Goal: Task Accomplishment & Management: Use online tool/utility

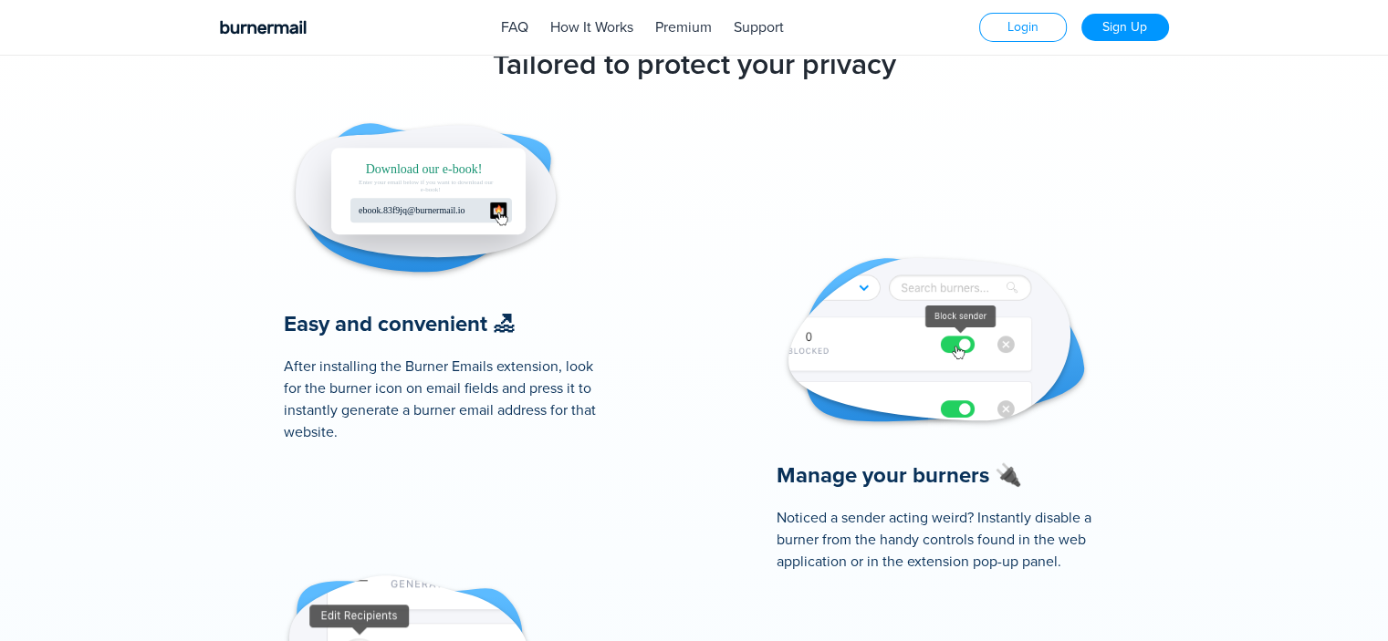
scroll to position [824, 0]
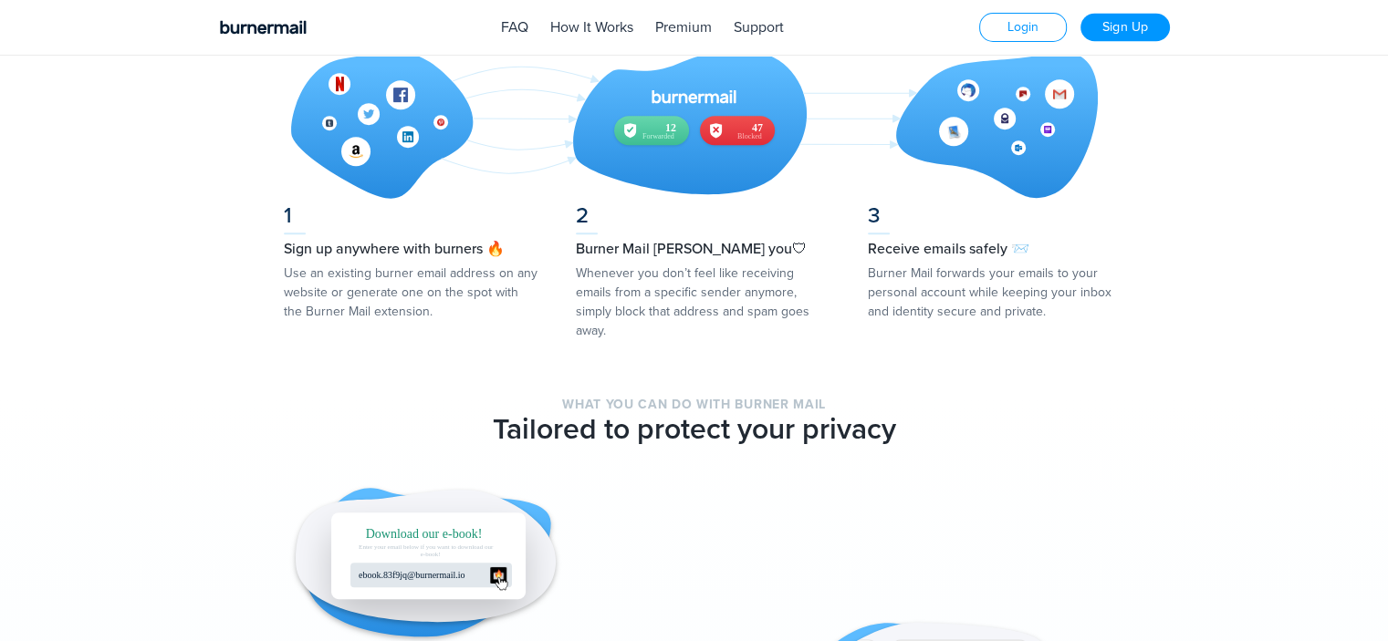
click at [1135, 25] on link "Sign Up" at bounding box center [1124, 28] width 89 height 28
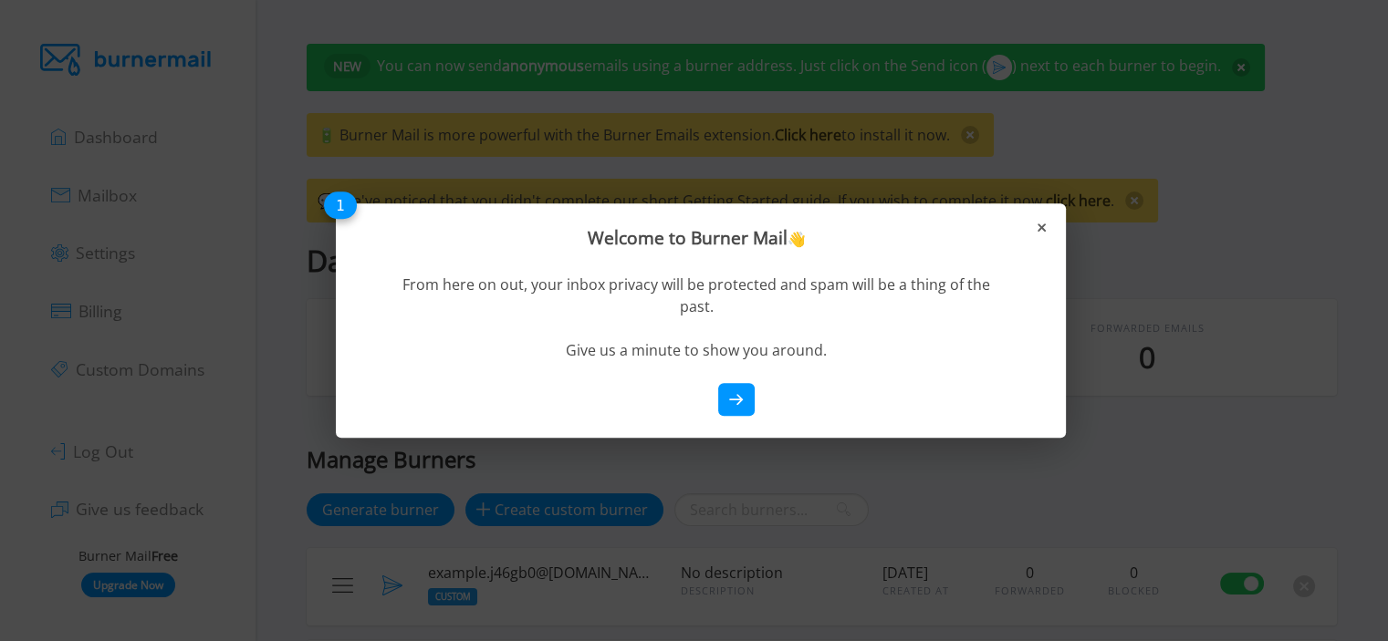
click at [732, 387] on button at bounding box center [736, 399] width 36 height 33
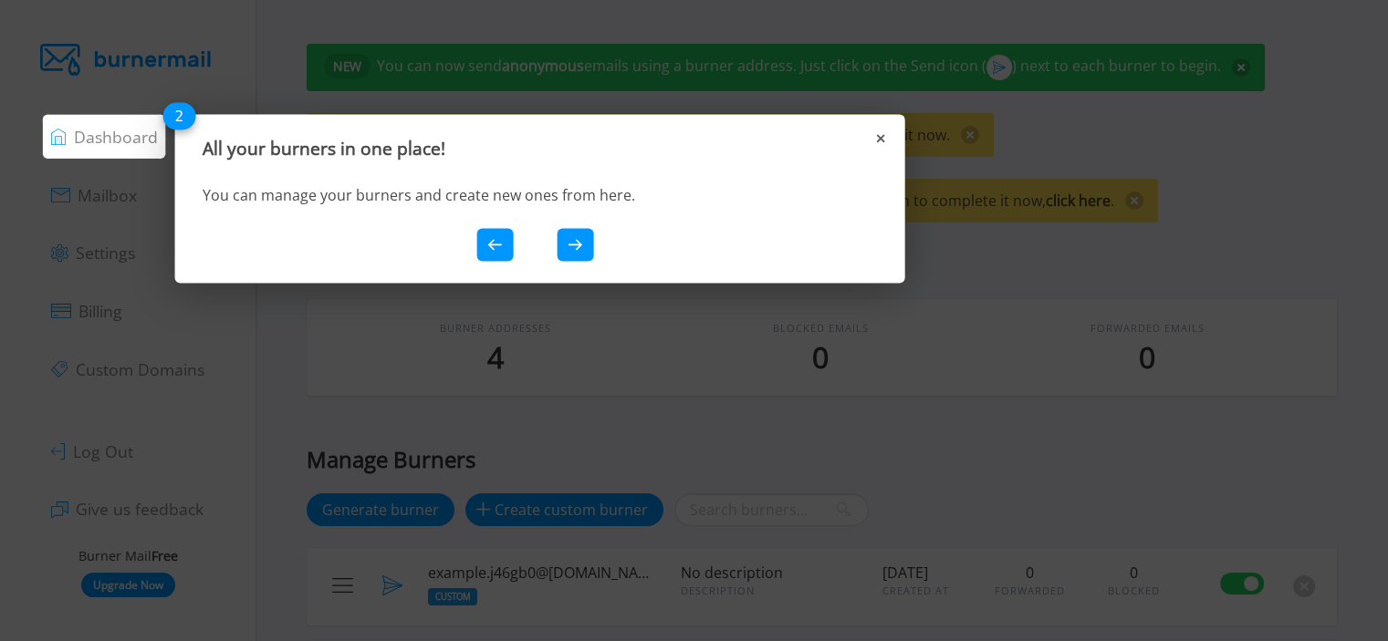
click at [562, 247] on button at bounding box center [575, 244] width 36 height 33
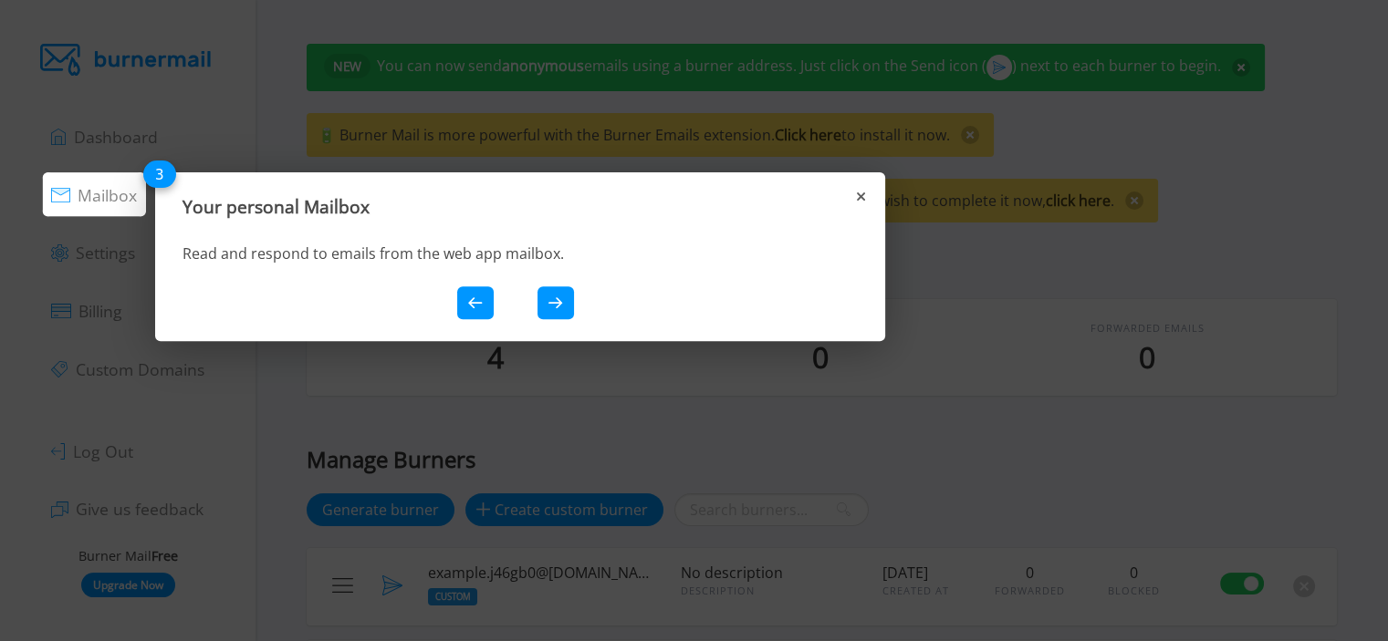
click at [559, 311] on button at bounding box center [555, 302] width 36 height 33
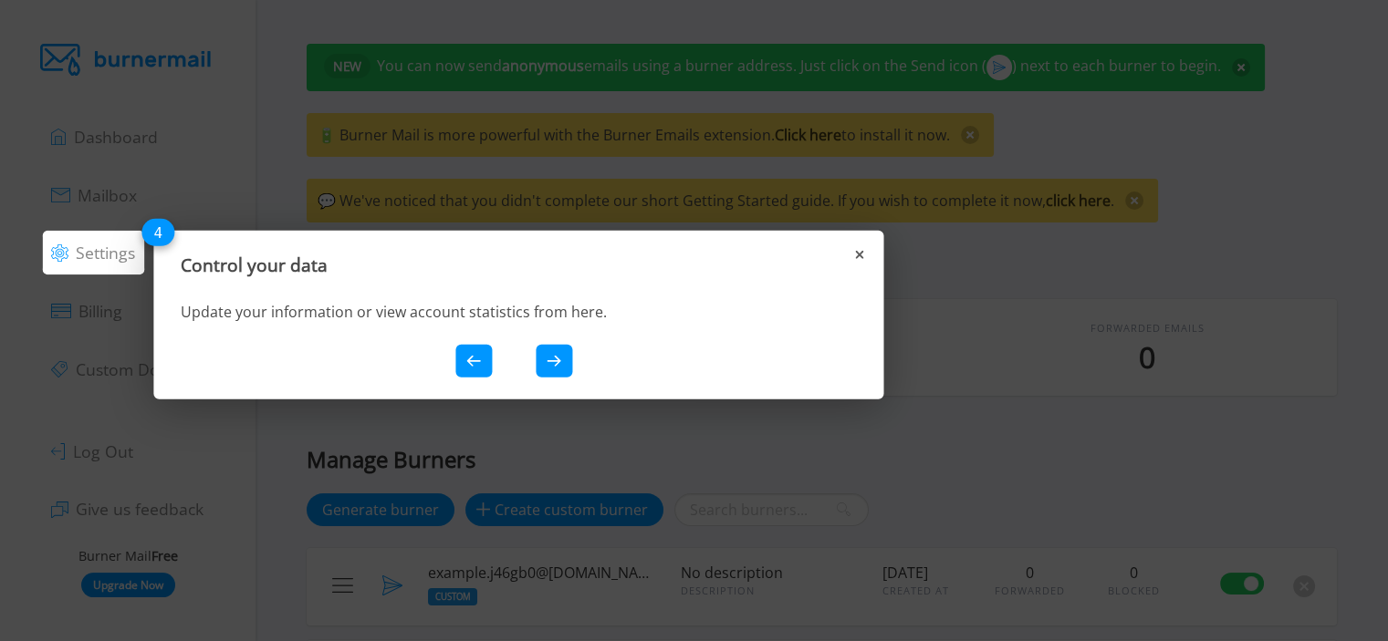
click at [559, 357] on icon at bounding box center [553, 362] width 15 height 12
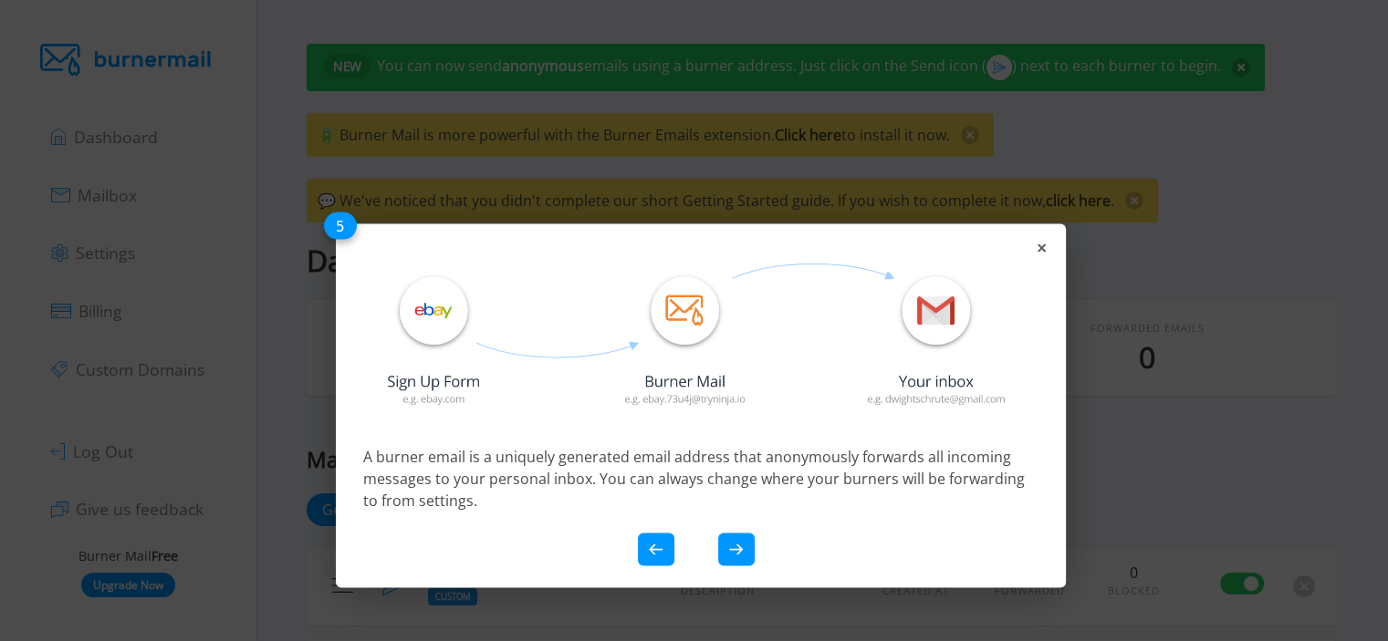
click at [742, 546] on icon at bounding box center [736, 550] width 15 height 12
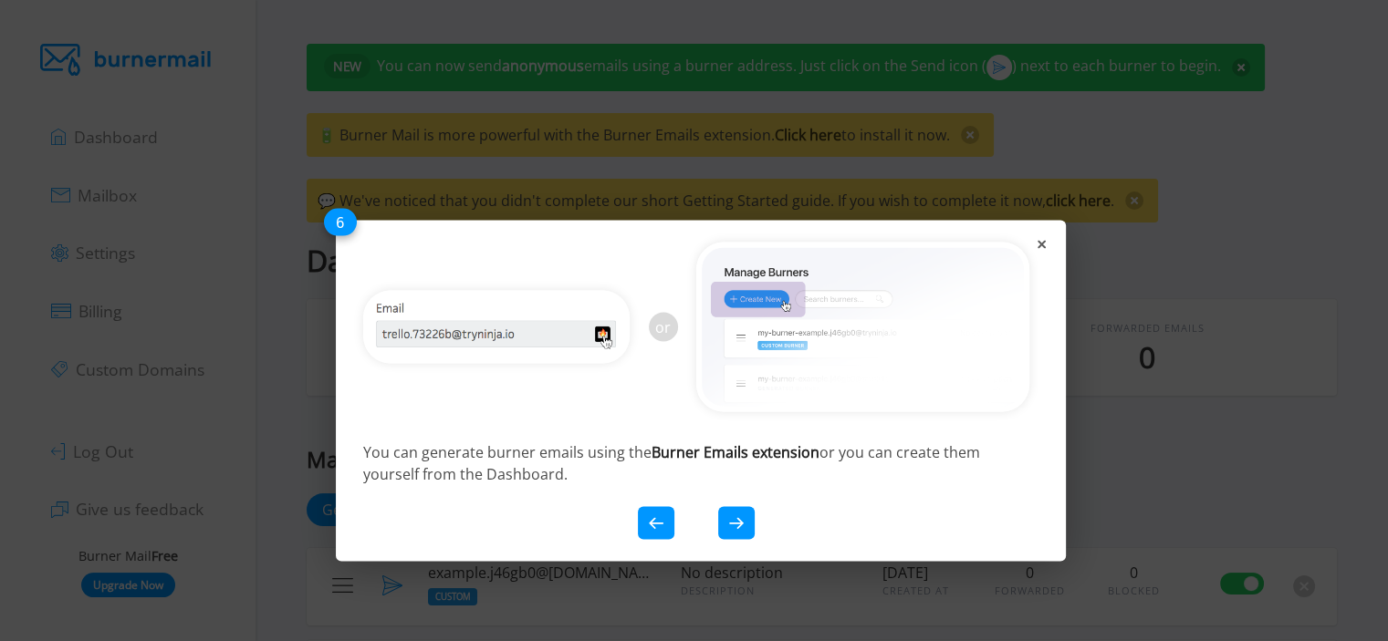
click at [750, 507] on button at bounding box center [736, 523] width 36 height 33
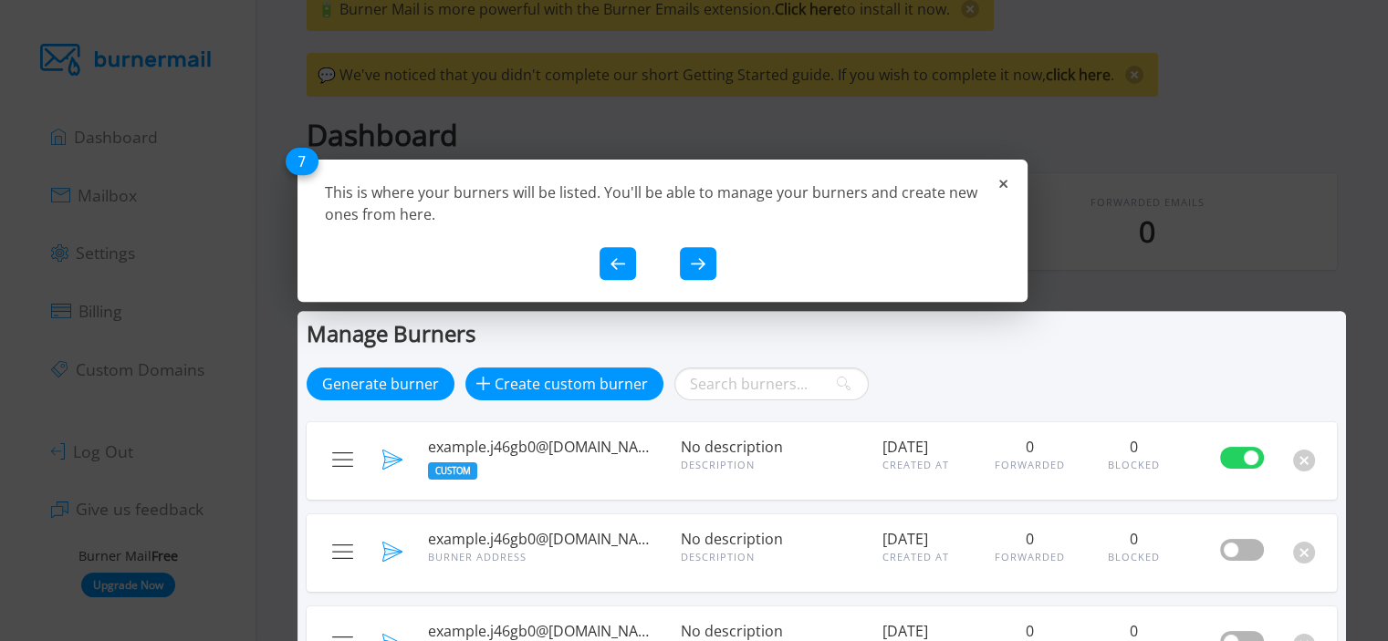
click at [700, 265] on icon at bounding box center [698, 264] width 15 height 12
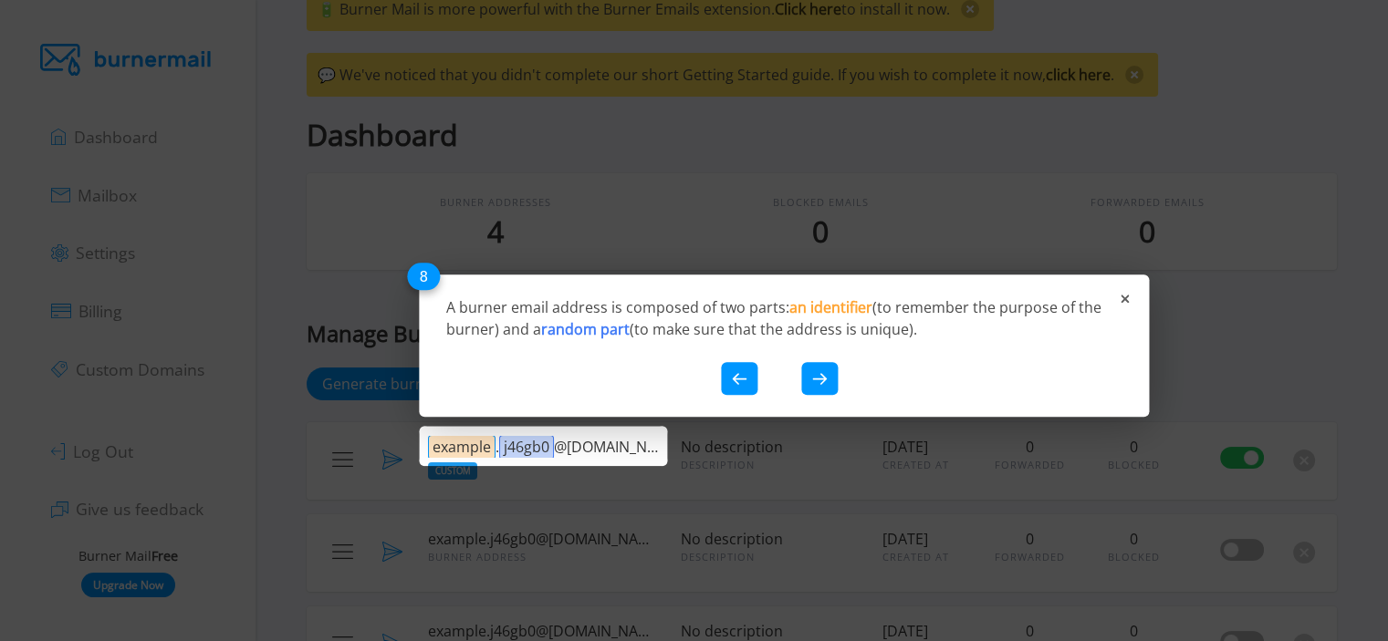
click at [824, 383] on icon at bounding box center [819, 379] width 15 height 12
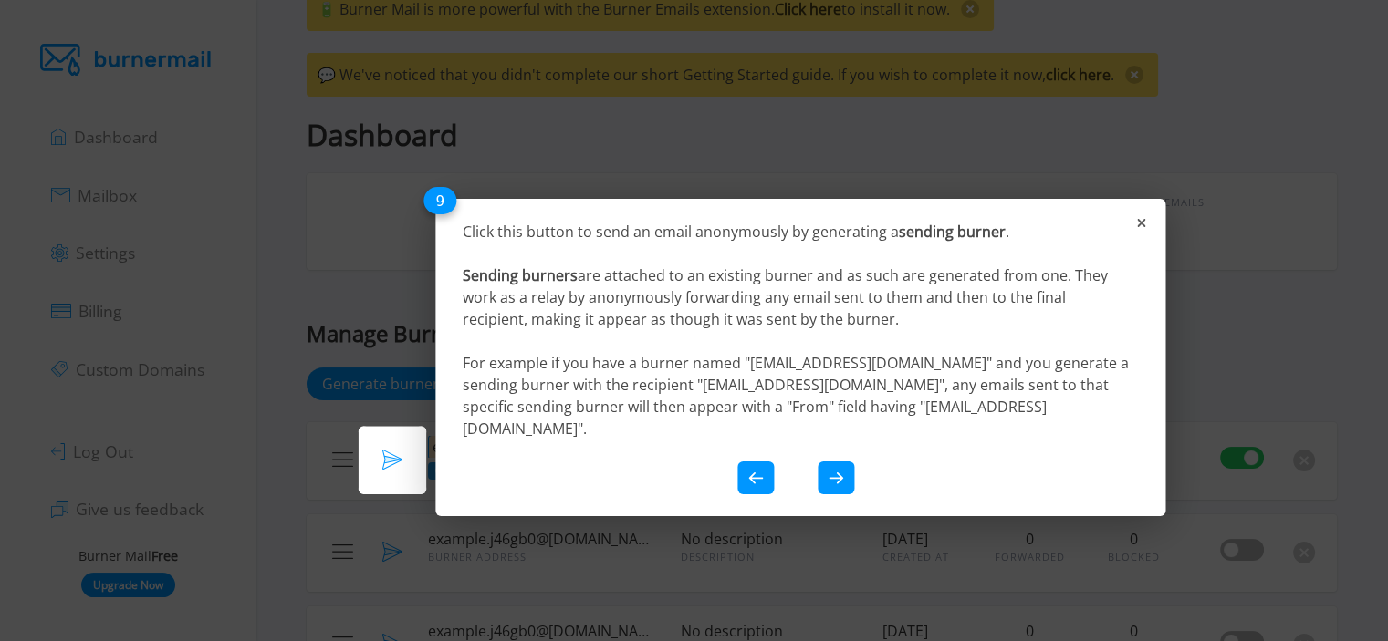
click at [828, 464] on button at bounding box center [835, 478] width 36 height 33
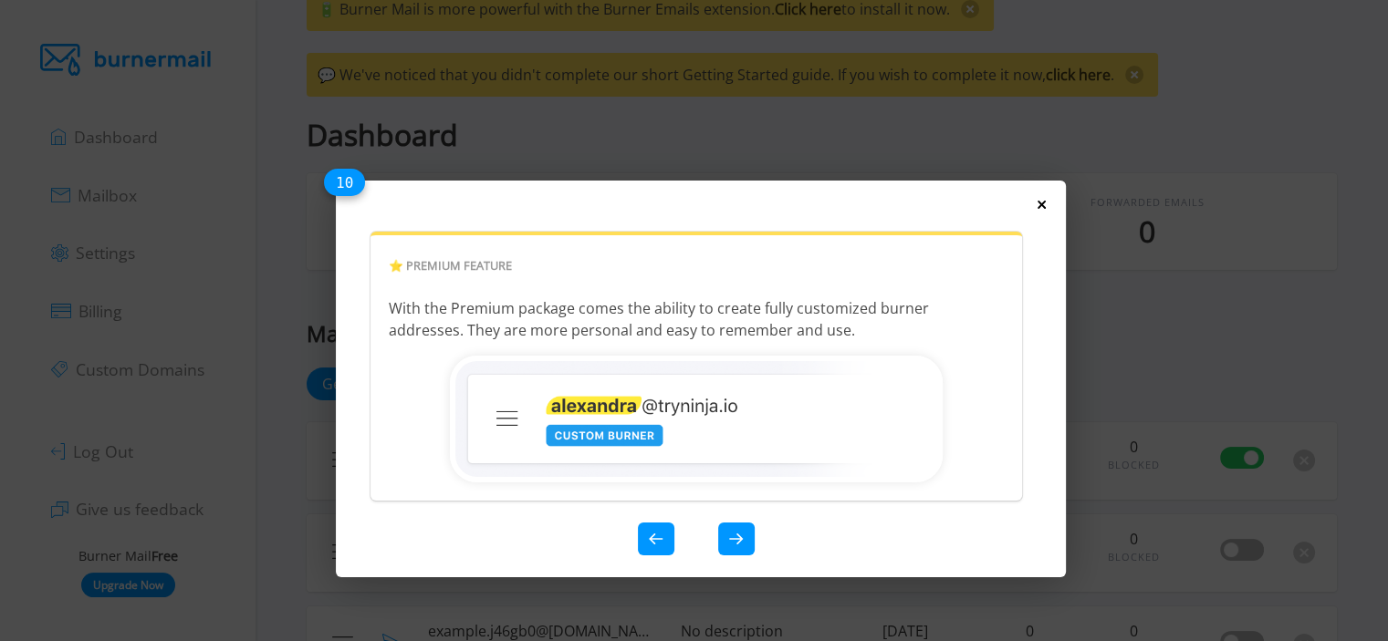
click at [1042, 203] on icon at bounding box center [1041, 205] width 8 height 8
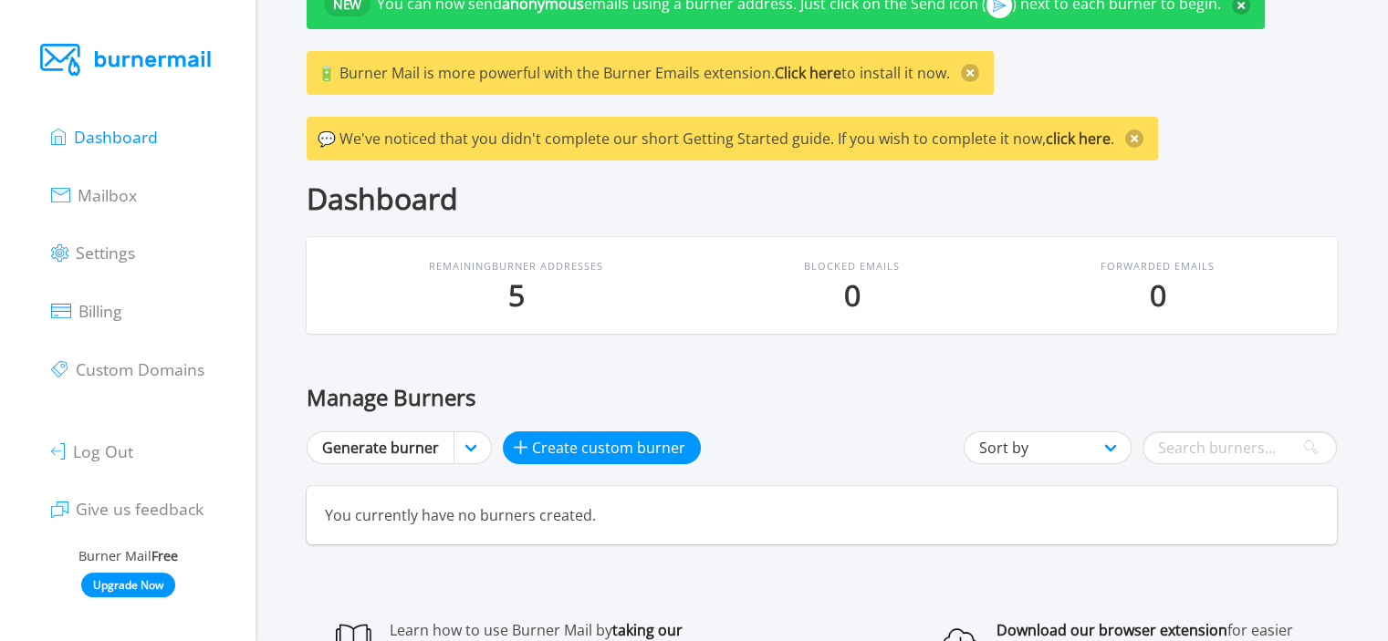
scroll to position [182, 0]
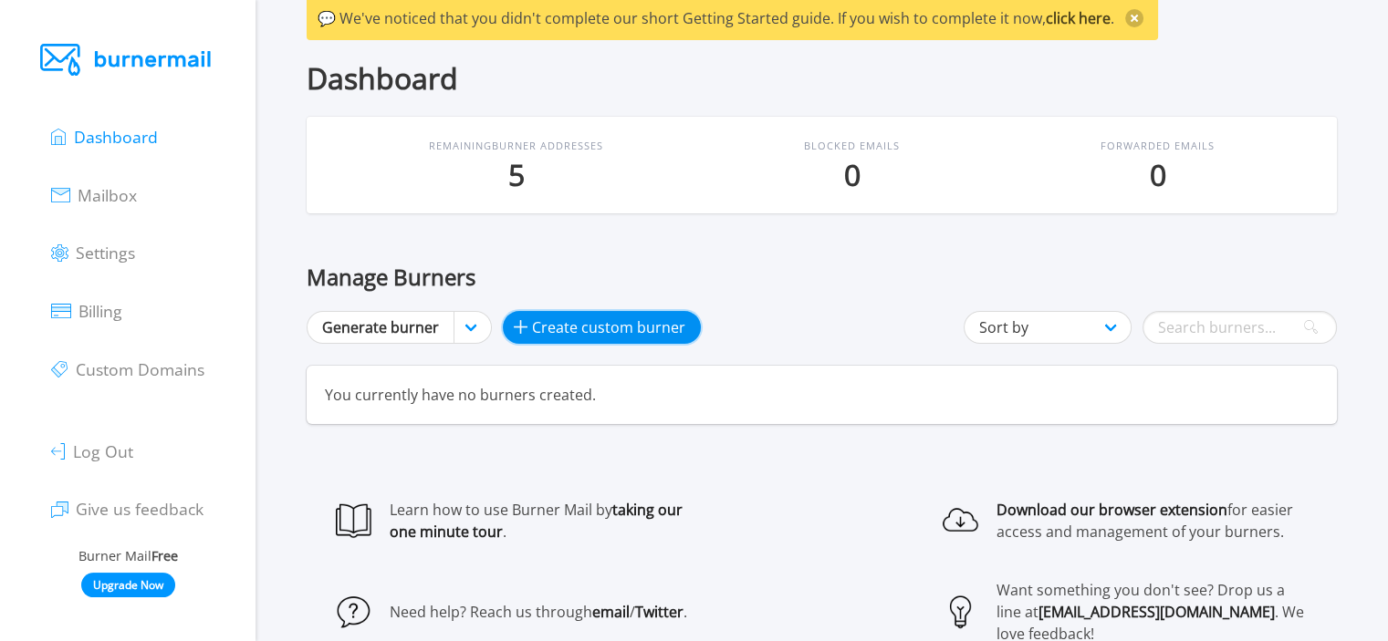
click at [620, 328] on span "Create custom burner" at bounding box center [608, 328] width 153 height 22
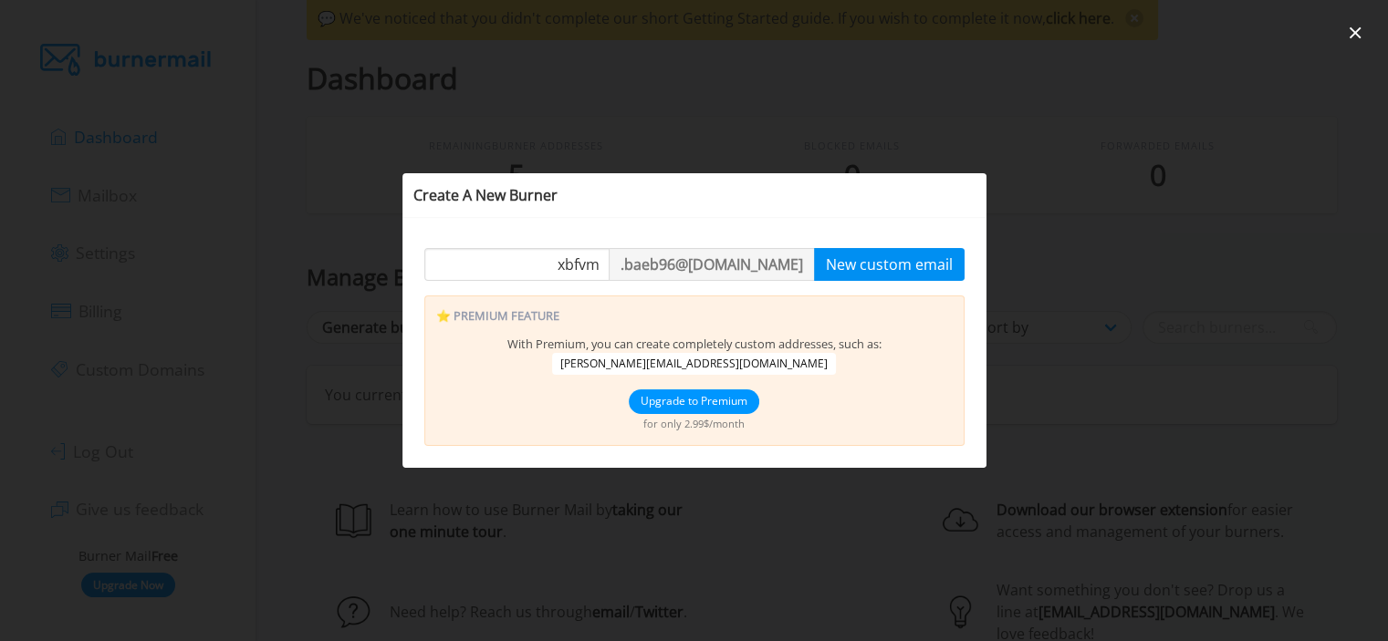
type input "xbfvm"
click at [927, 264] on button "New custom email" at bounding box center [889, 264] width 151 height 33
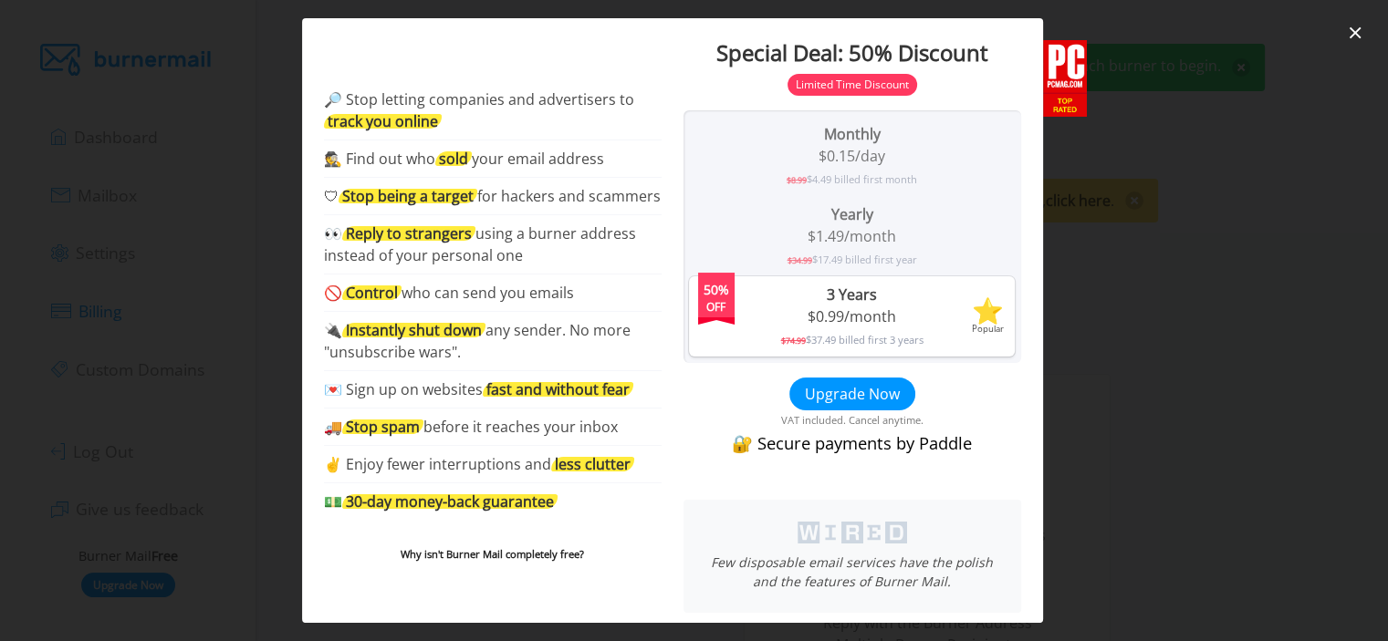
click at [1285, 153] on div at bounding box center [694, 320] width 1388 height 641
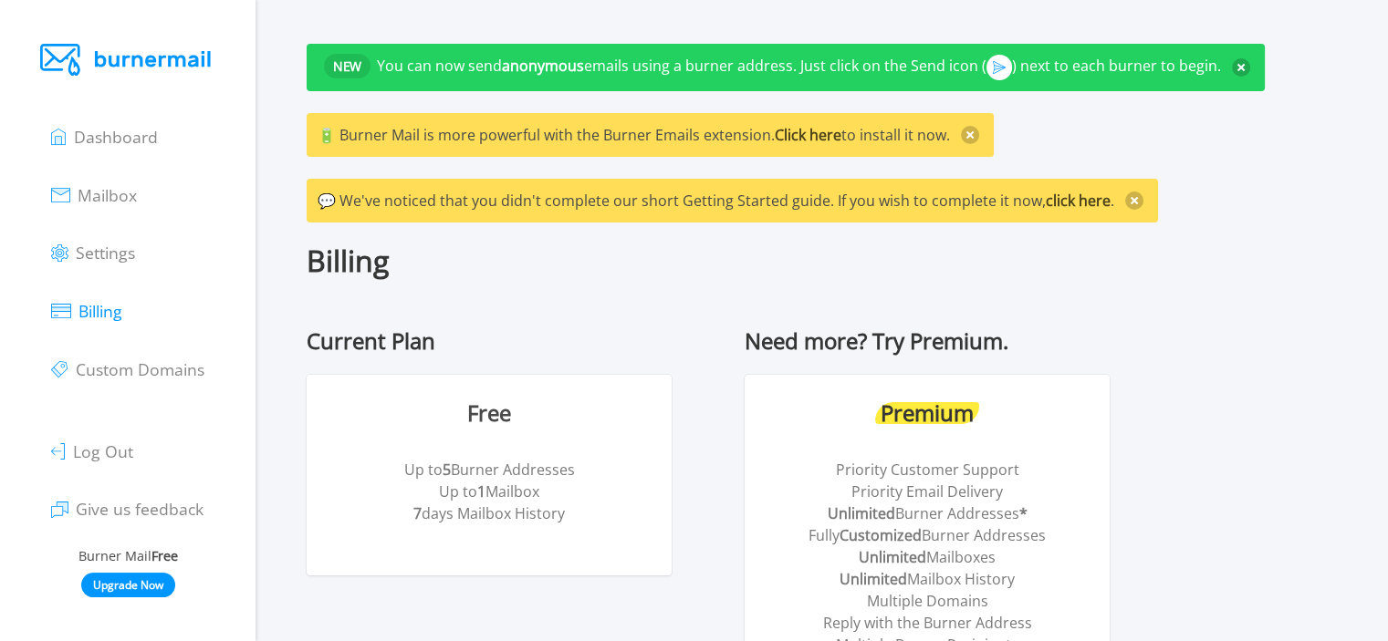
scroll to position [91, 0]
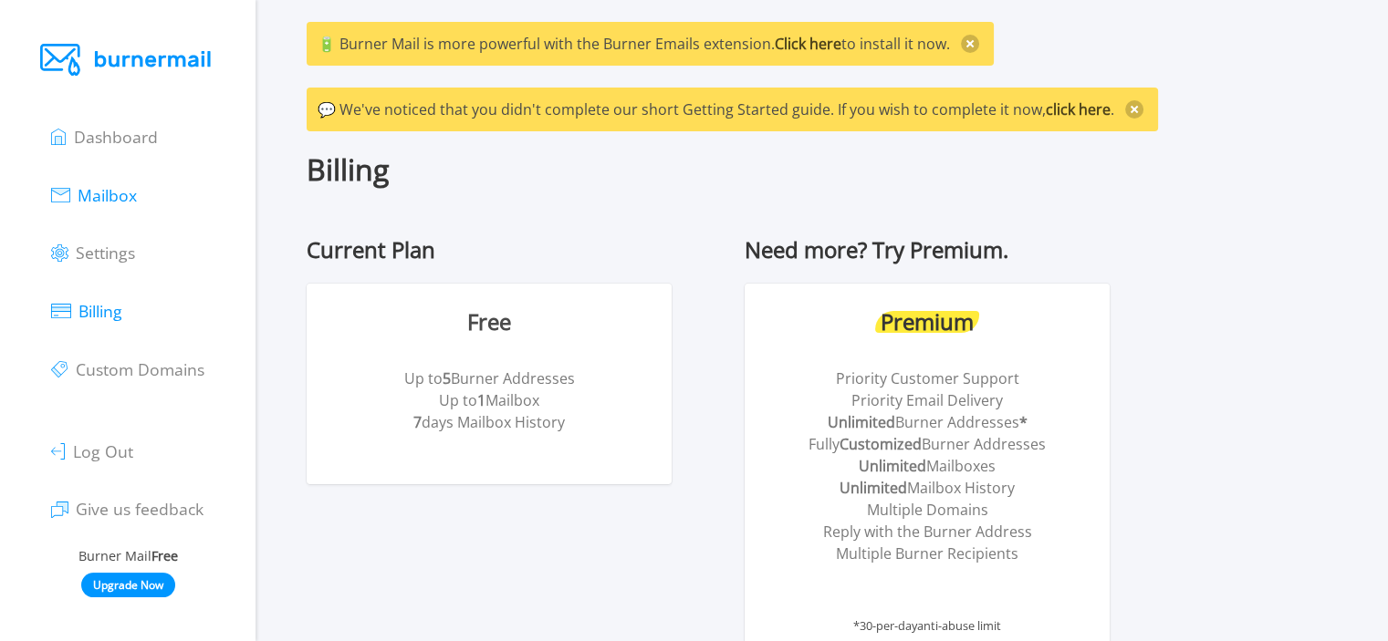
click at [121, 195] on span "Mailbox" at bounding box center [107, 195] width 59 height 22
click at [121, 141] on span "Dashboard" at bounding box center [116, 137] width 84 height 22
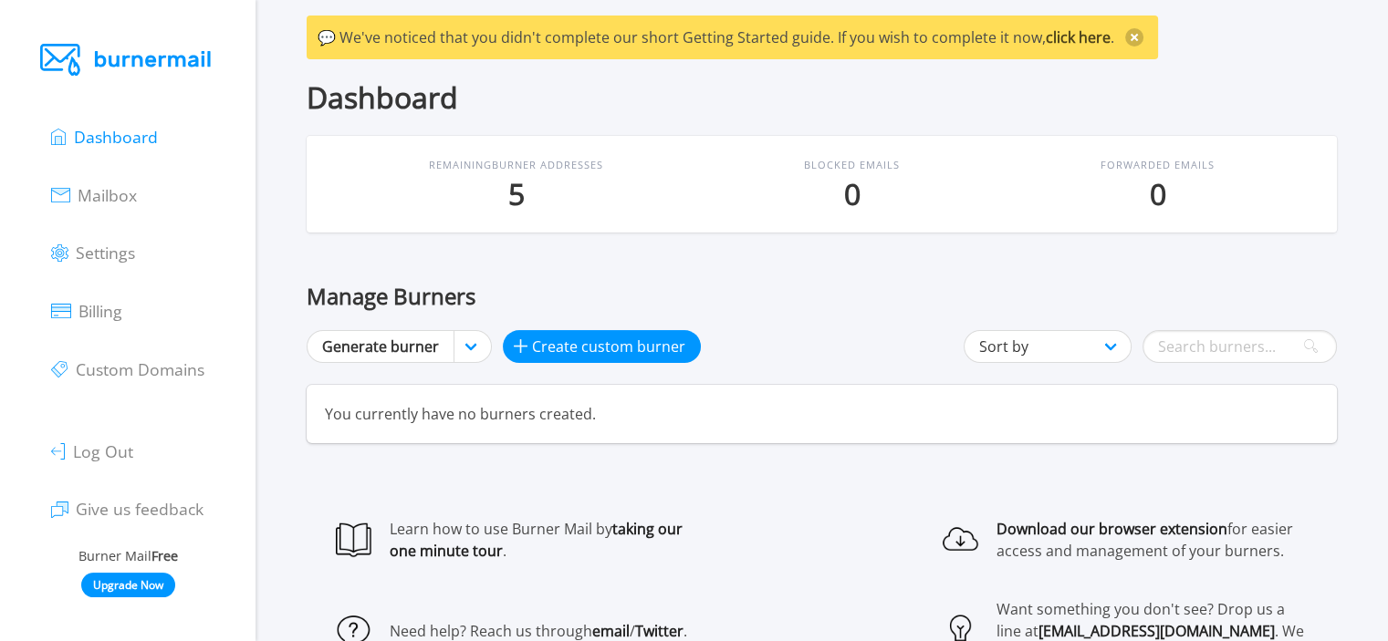
scroll to position [182, 0]
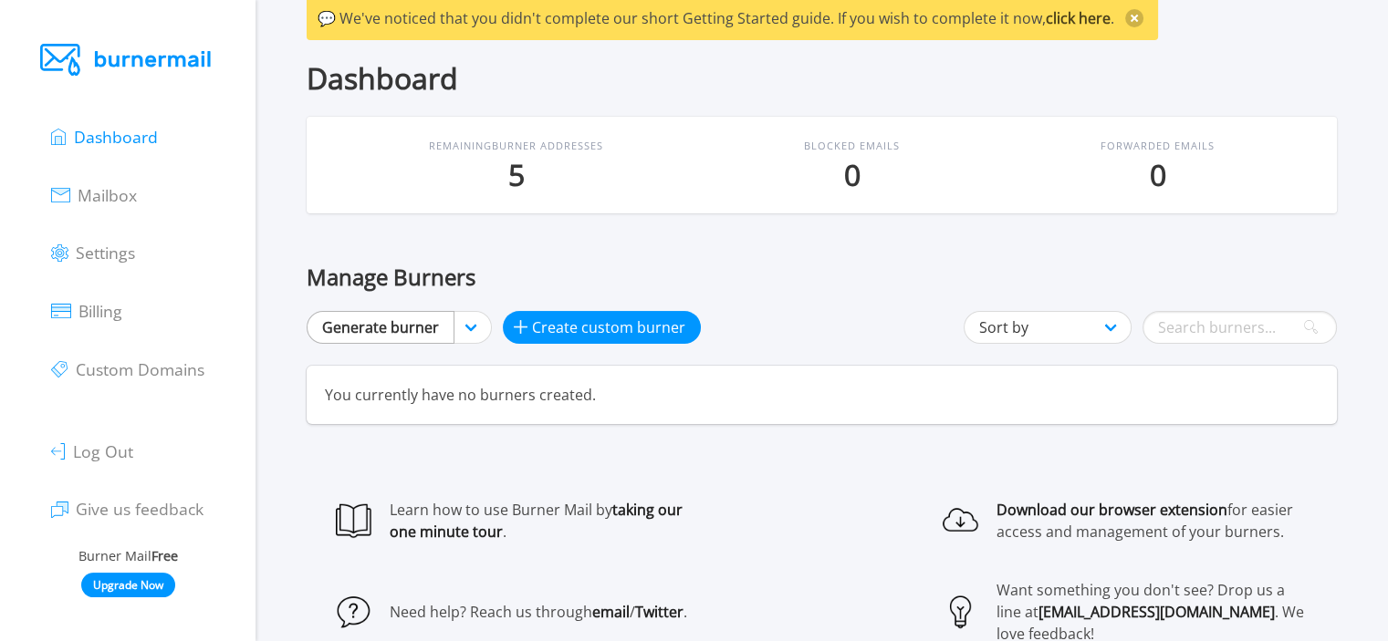
click at [416, 333] on link "Generate burner" at bounding box center [381, 327] width 148 height 33
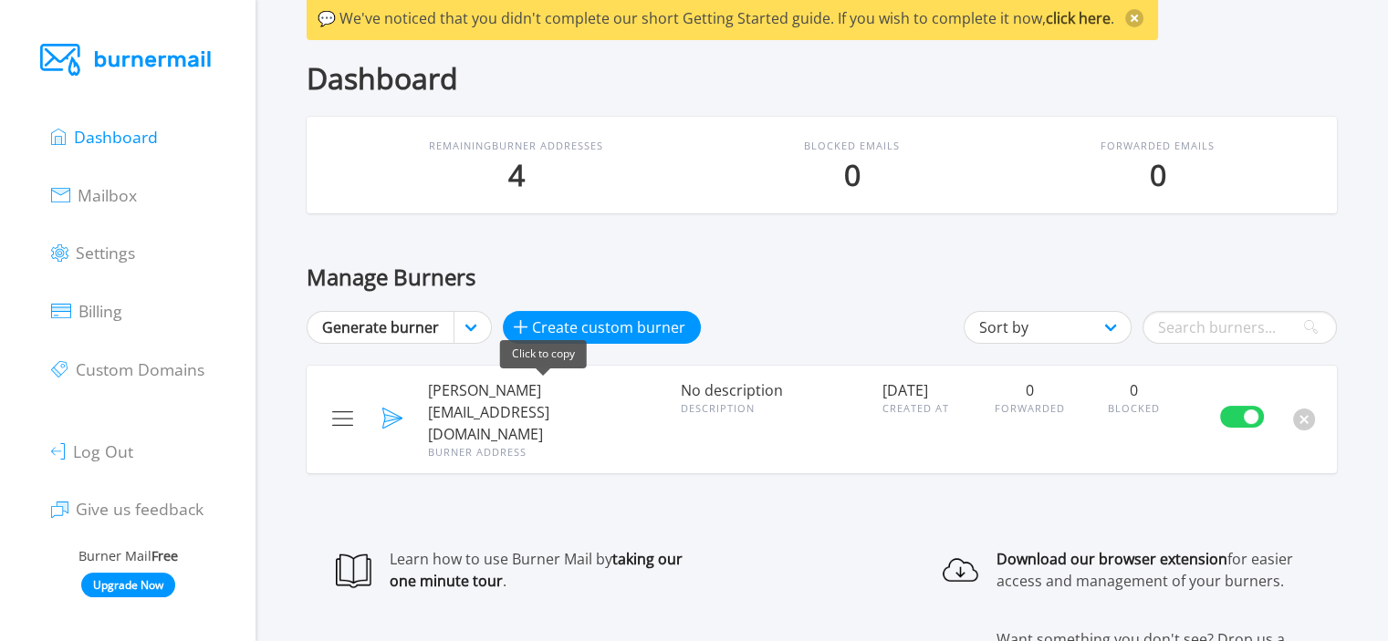
click at [599, 395] on span "[PERSON_NAME][EMAIL_ADDRESS][DOMAIN_NAME]" at bounding box center [543, 413] width 230 height 66
